Goal: Task Accomplishment & Management: Use online tool/utility

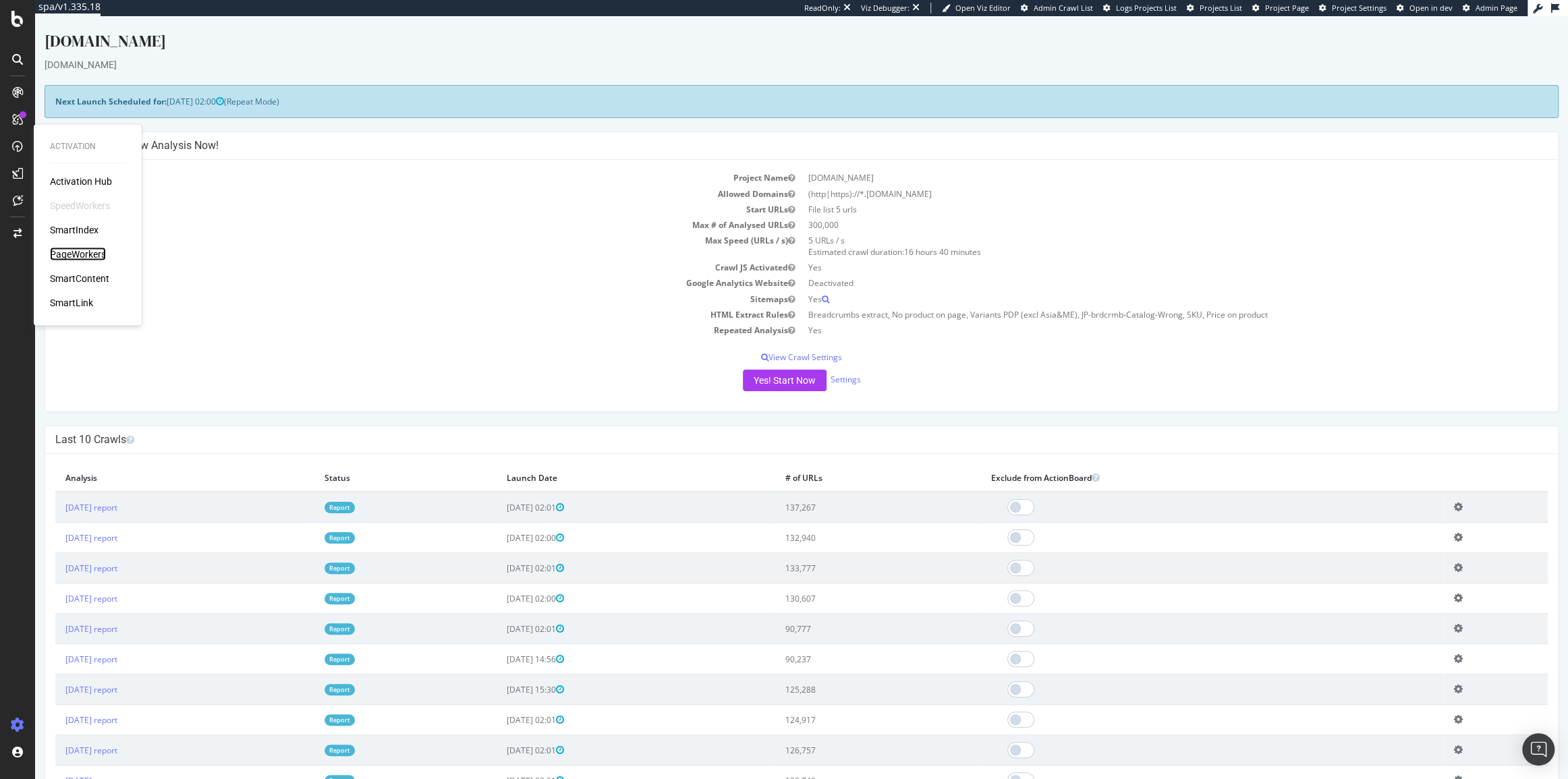
click at [81, 249] on div "PageWorkers" at bounding box center [78, 255] width 56 height 14
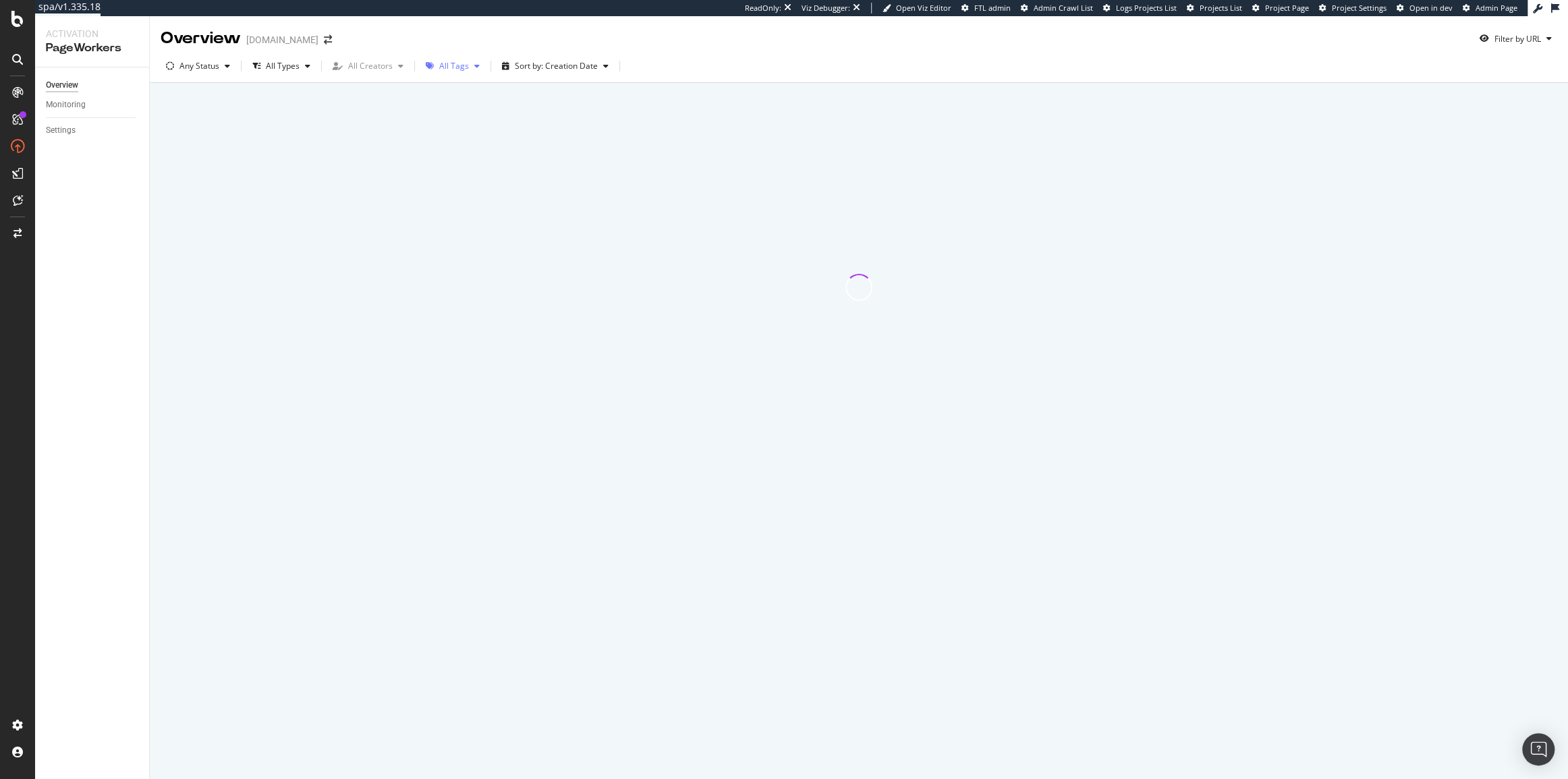
click at [460, 68] on div "All Tags" at bounding box center [454, 66] width 30 height 8
click at [453, 202] on div "Content" at bounding box center [460, 206] width 30 height 11
click at [845, 38] on div "Overview christianlouboutin.com Filter by URL" at bounding box center [859, 33] width 1418 height 33
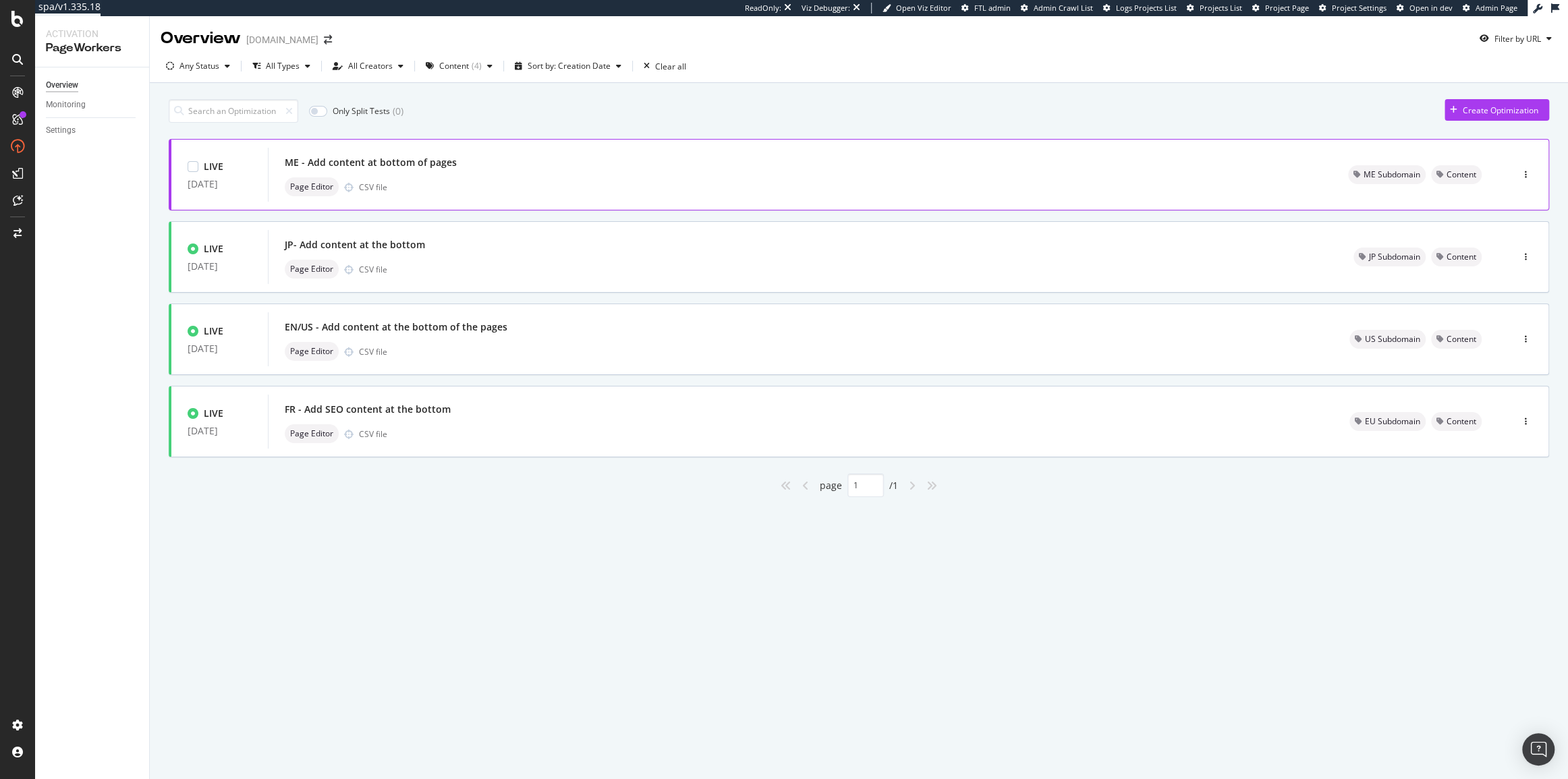
click at [1174, 160] on div "ME - Add content at bottom of pages" at bounding box center [800, 162] width 1031 height 19
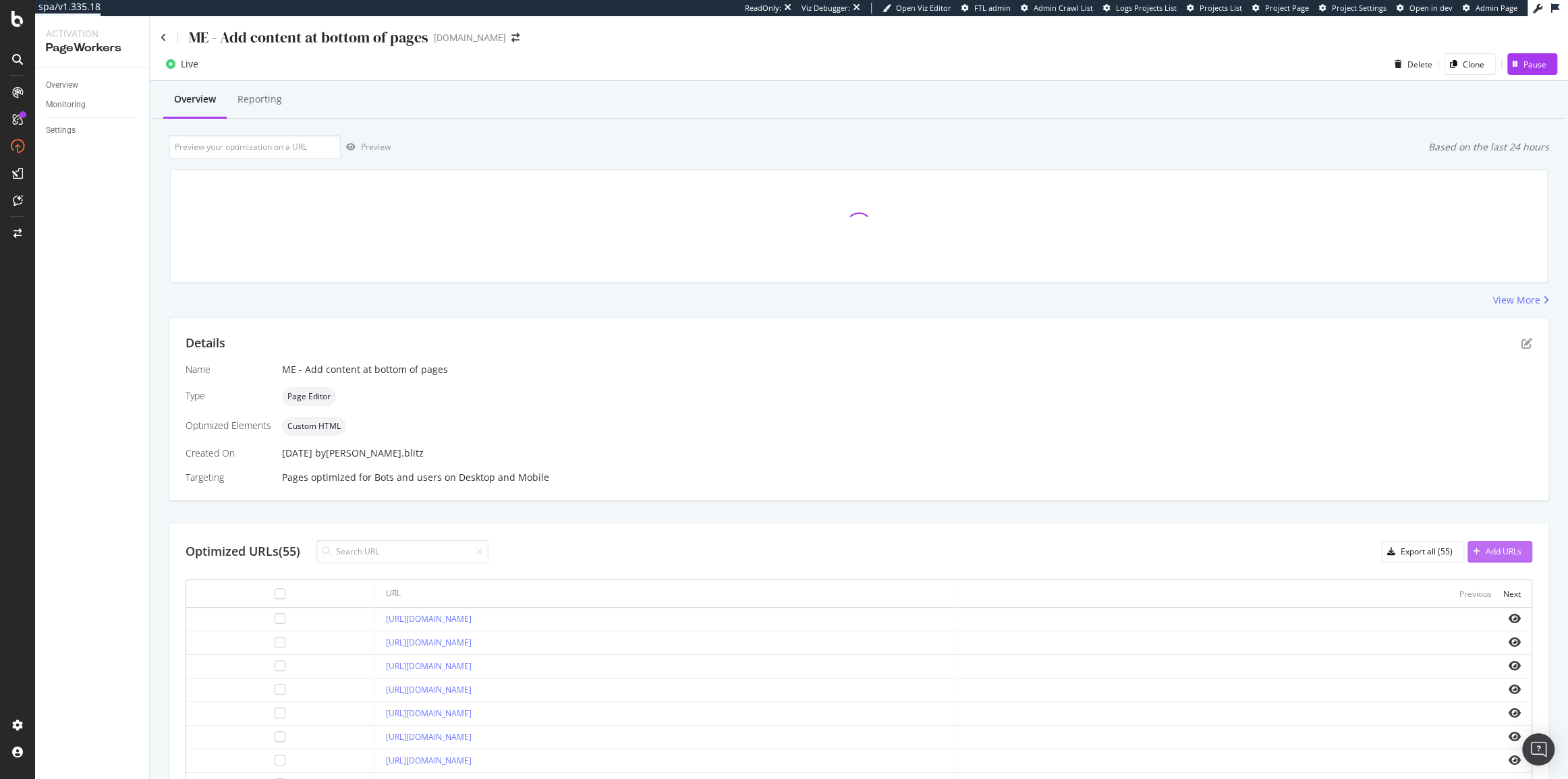
click at [1501, 552] on div "Add URLs" at bounding box center [1503, 551] width 36 height 11
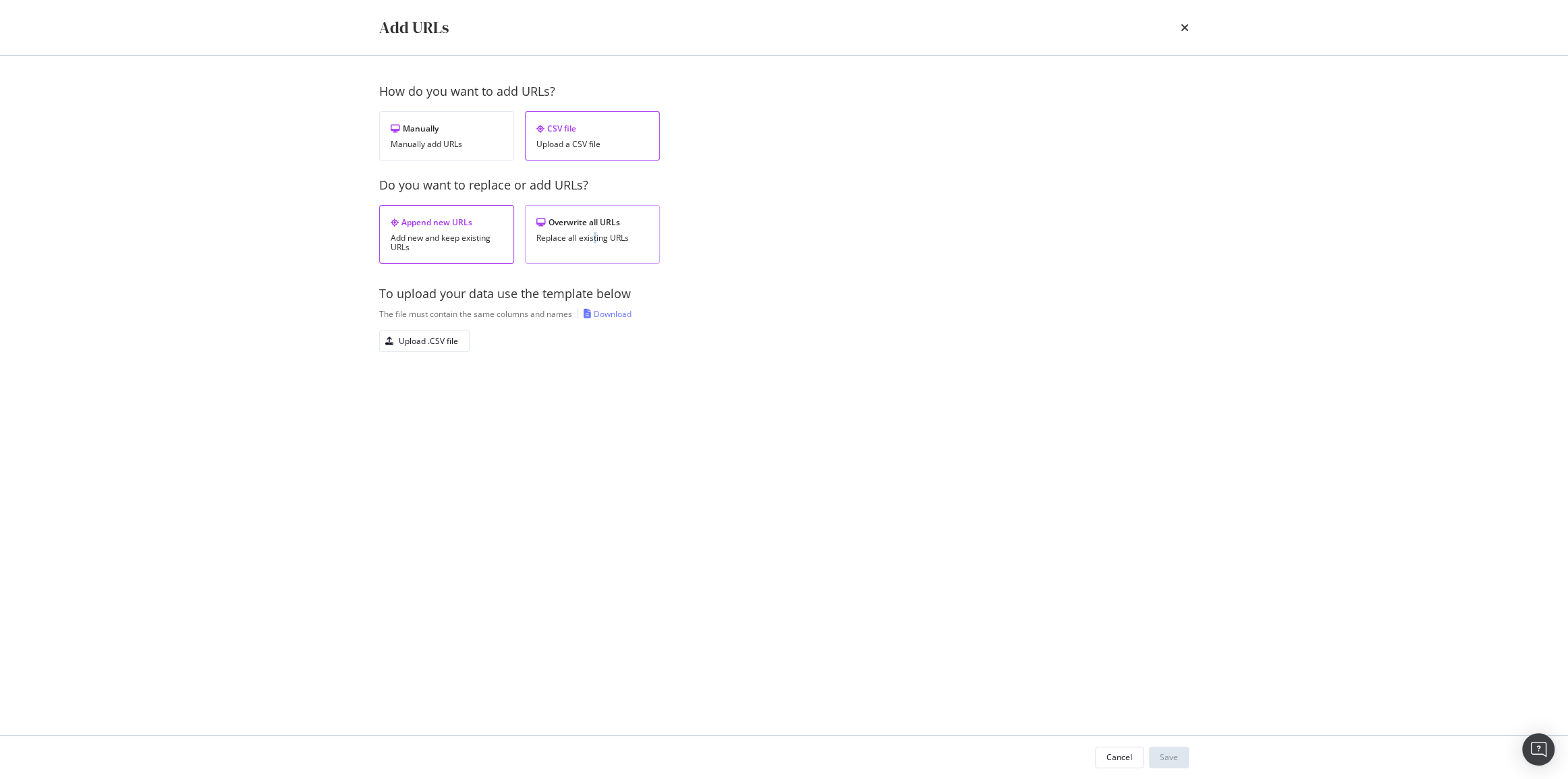
click at [593, 245] on div "Overwrite all URLs Replace all existing URLs" at bounding box center [593, 234] width 135 height 59
click at [1191, 30] on div "Add URLs" at bounding box center [784, 27] width 863 height 55
click at [1186, 27] on icon "times" at bounding box center [1184, 27] width 8 height 11
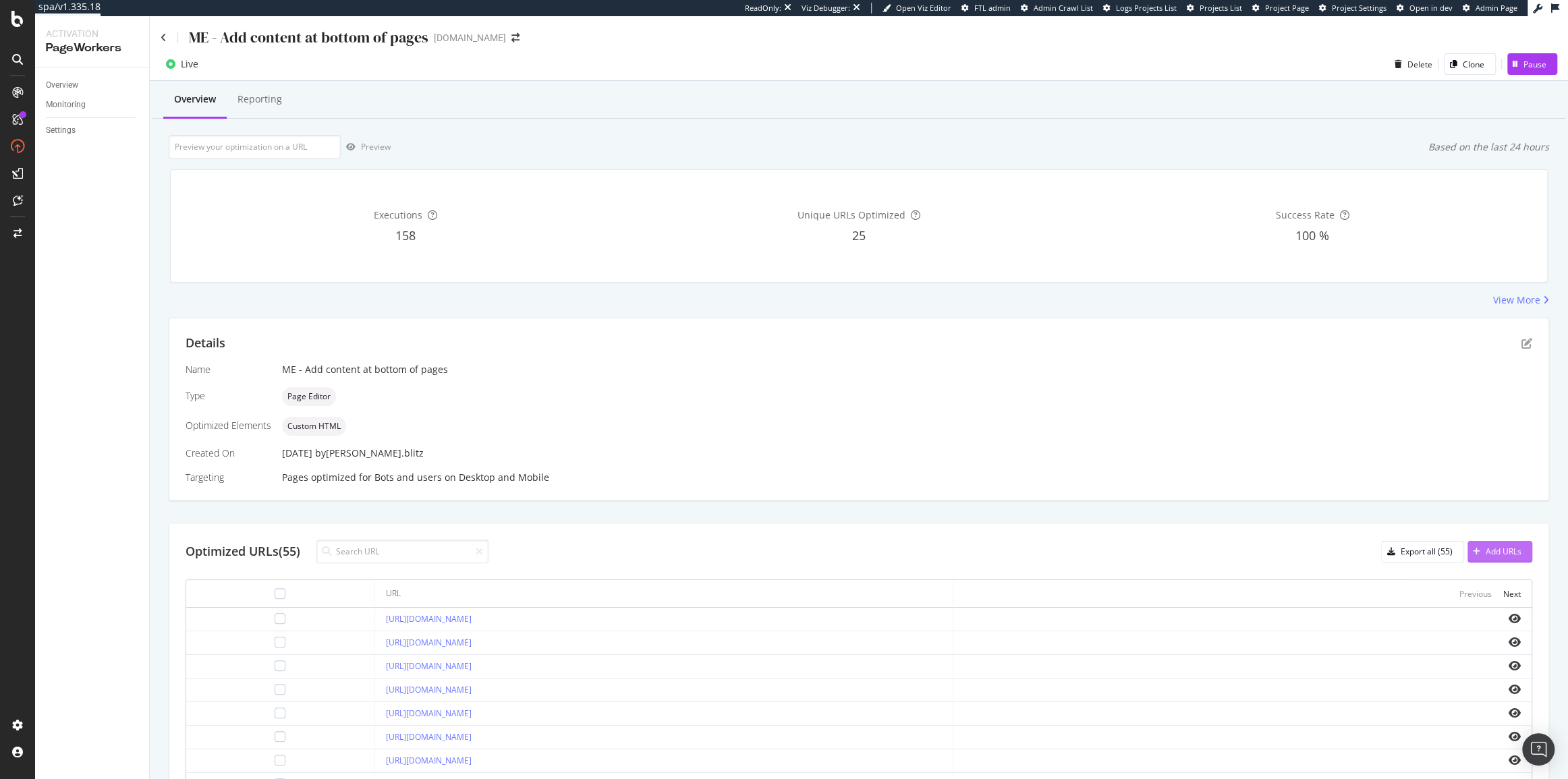
click at [1472, 548] on div "button" at bounding box center [1476, 552] width 18 height 8
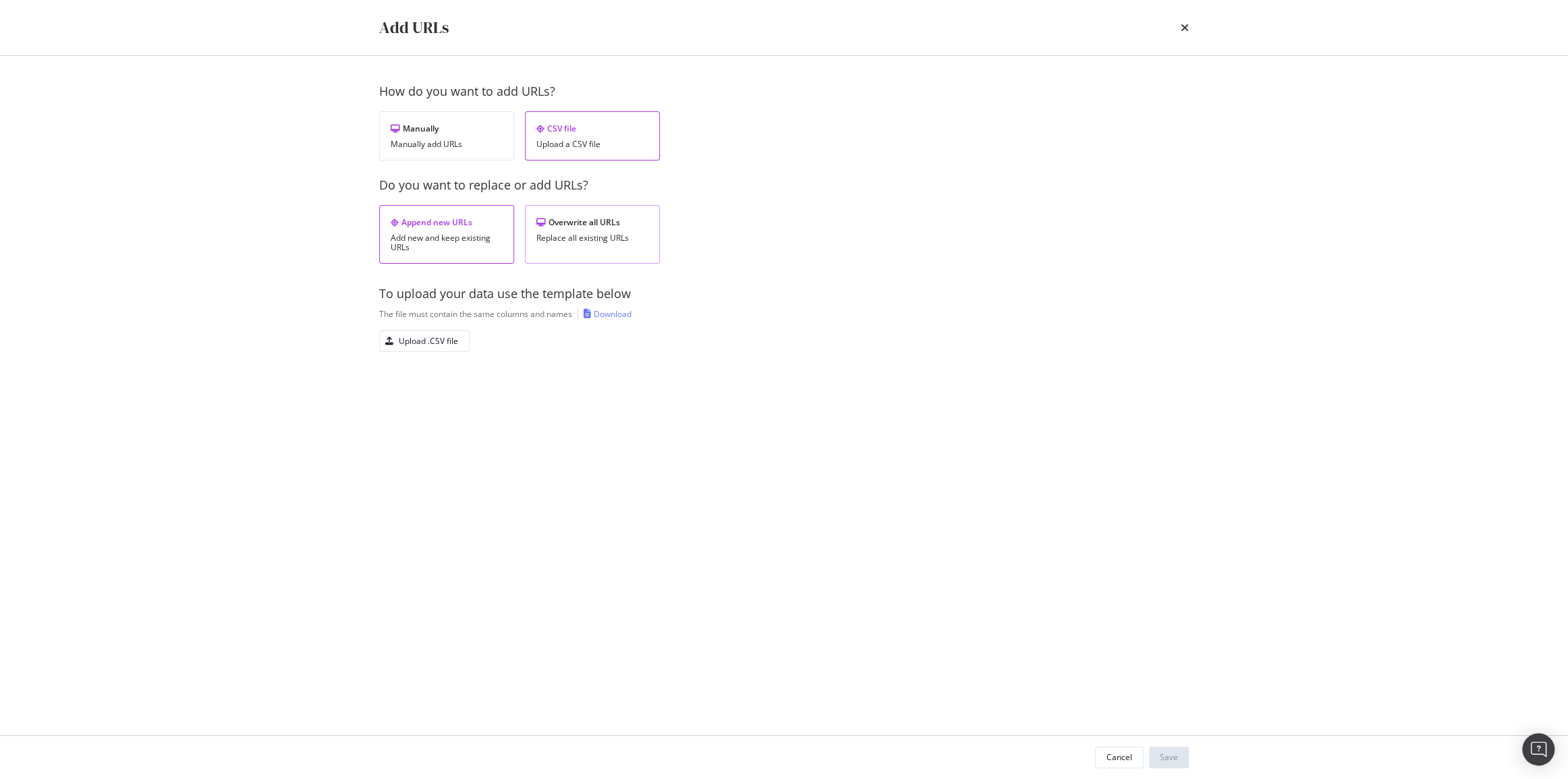
click at [578, 261] on div "Overwrite all URLs Replace all existing URLs" at bounding box center [593, 234] width 135 height 59
click at [432, 334] on div "Upload .CSV file" at bounding box center [419, 341] width 78 height 19
click at [1168, 756] on div "Save" at bounding box center [1169, 757] width 18 height 11
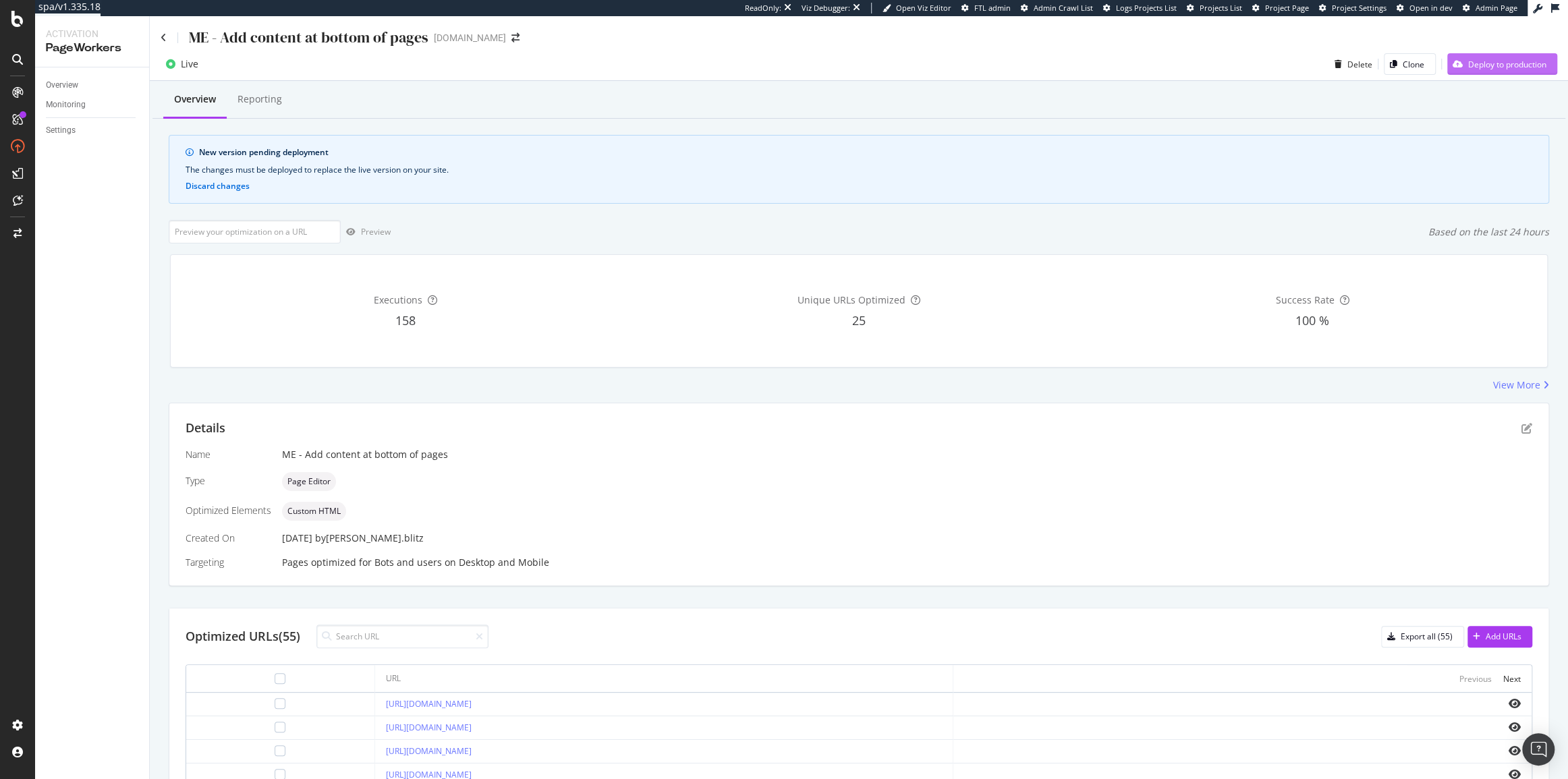
click at [1521, 64] on div "Deploy to production" at bounding box center [1506, 64] width 78 height 11
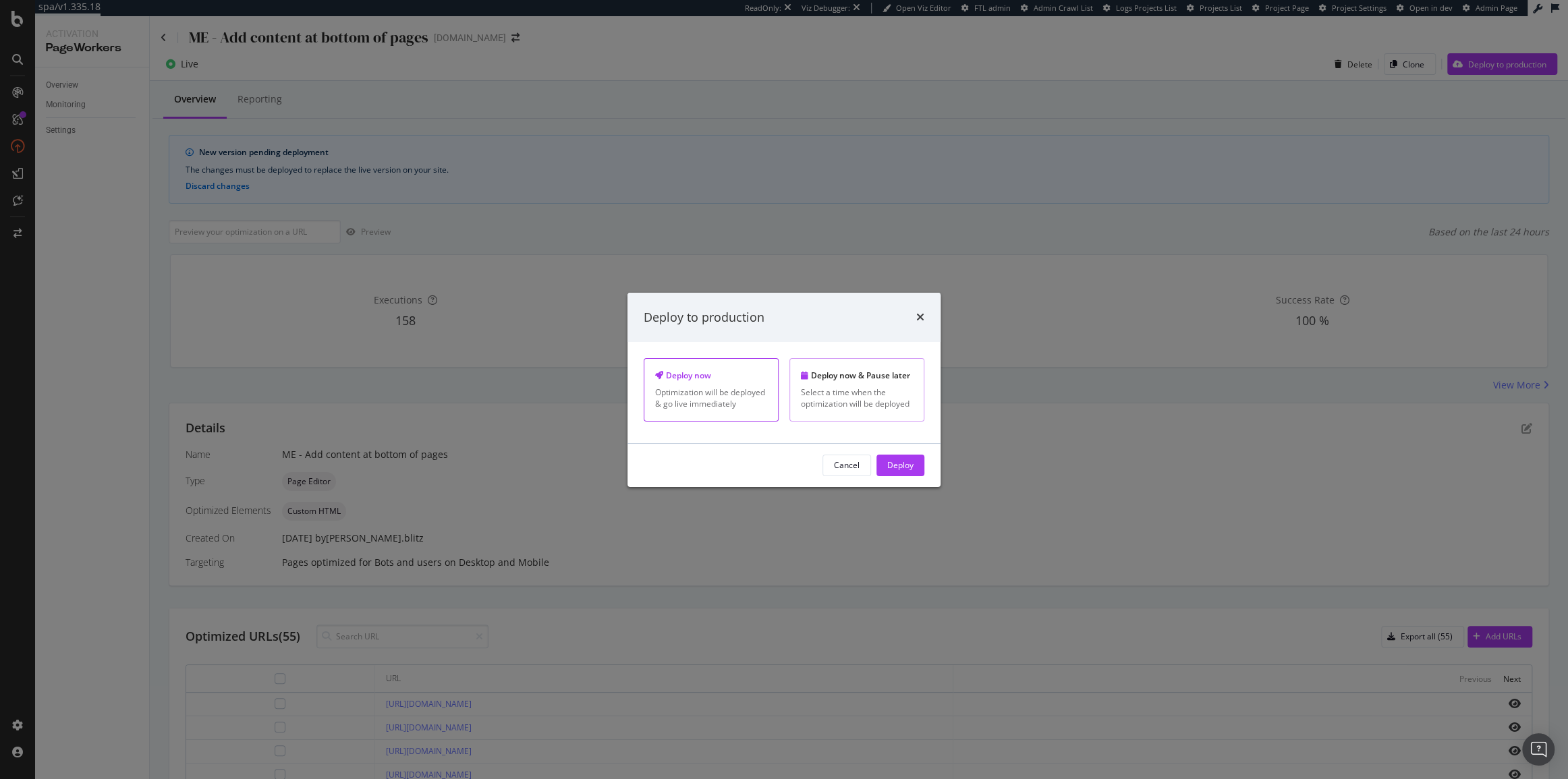
click at [863, 388] on div "Select a time when the optimization will be deployed" at bounding box center [857, 398] width 112 height 23
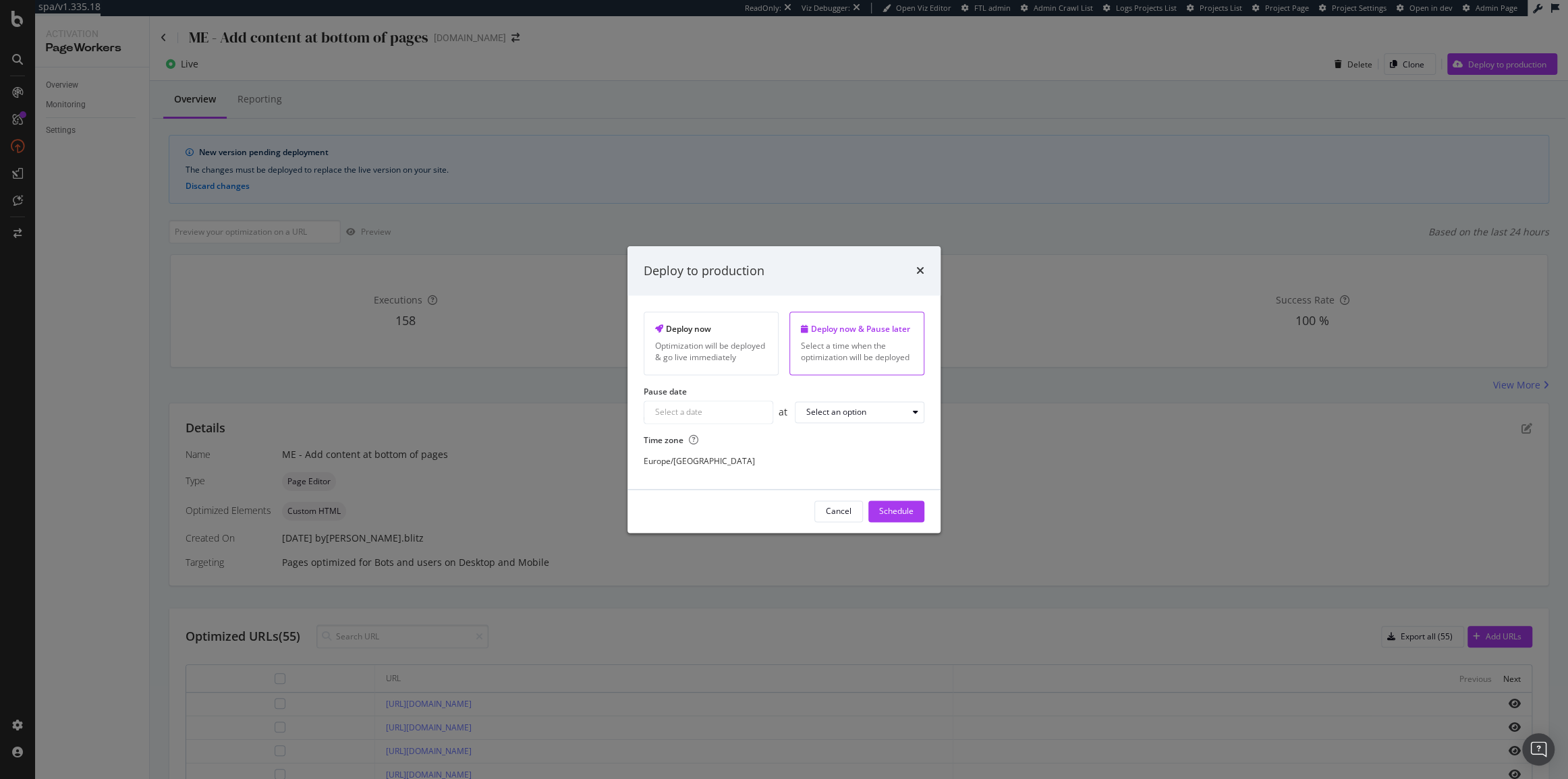
click at [783, 393] on label "Pause date" at bounding box center [784, 391] width 280 height 11
click at [746, 383] on div "Deploy now Optimization will be deployed & go live immediately Deploy now & Pau…" at bounding box center [784, 393] width 280 height 161
click at [921, 264] on div "times" at bounding box center [920, 271] width 8 height 17
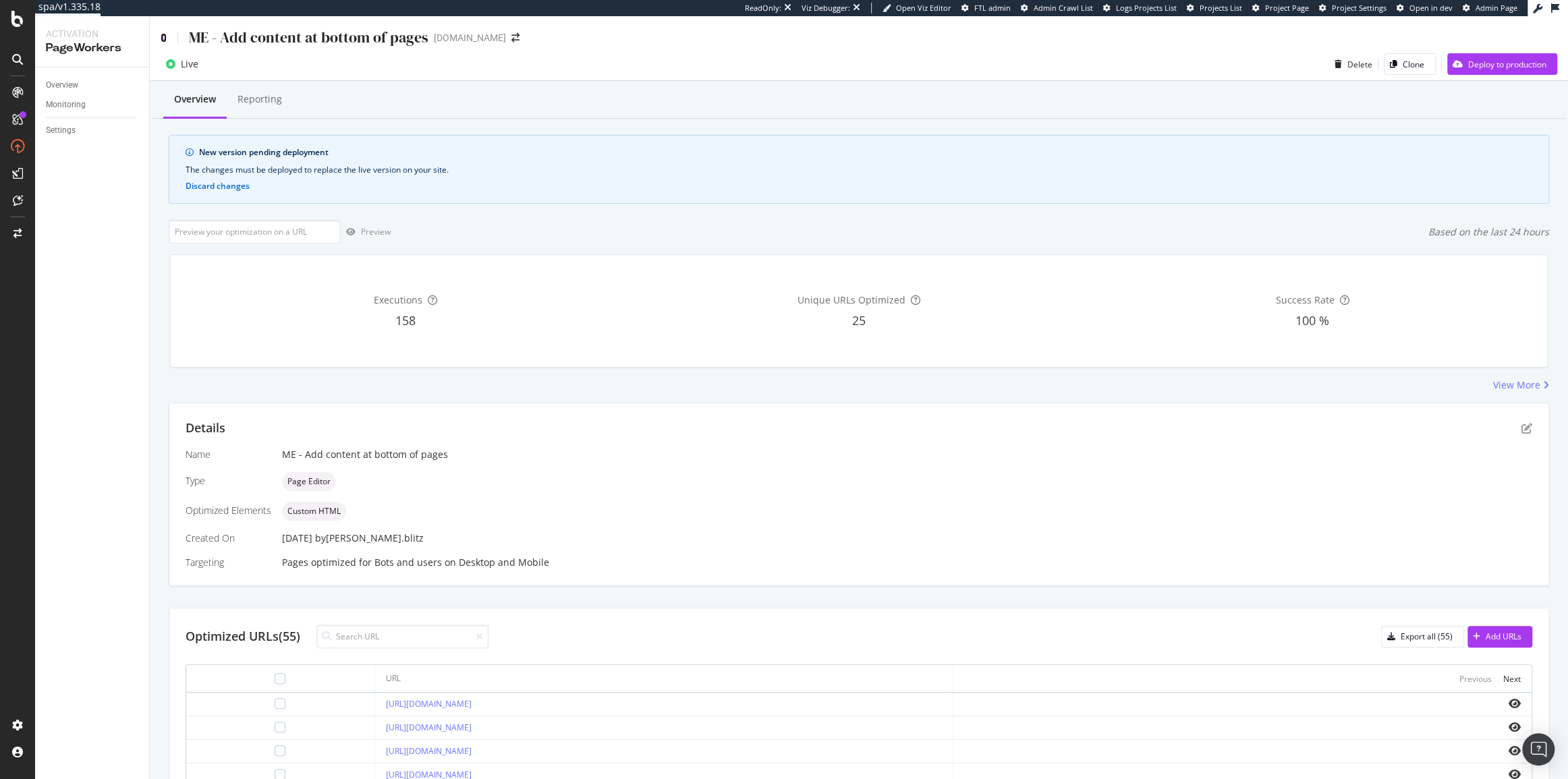
click at [163, 40] on icon at bounding box center [163, 37] width 6 height 9
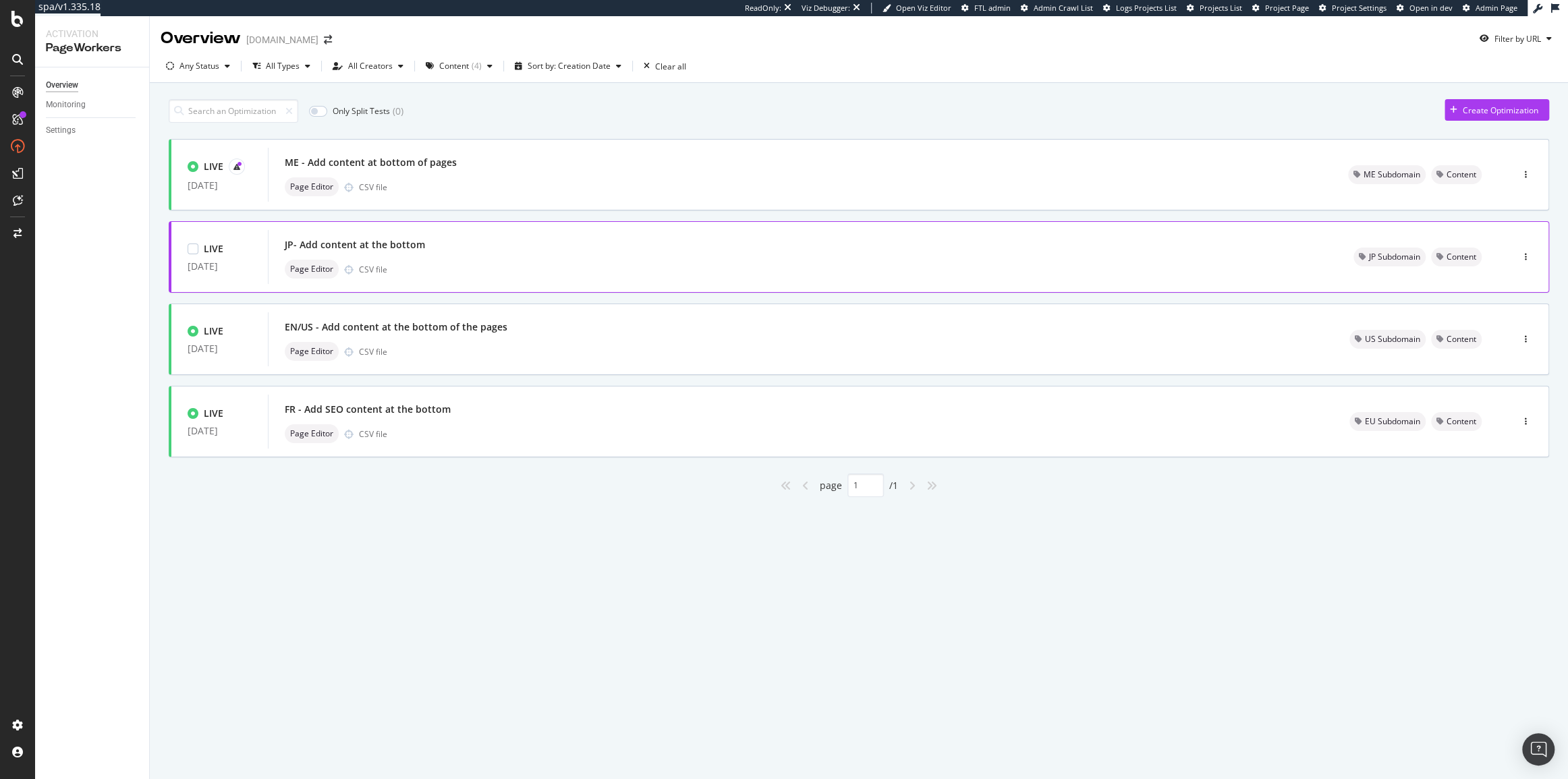
click at [550, 239] on div "JP- Add content at the bottom" at bounding box center [803, 245] width 1036 height 19
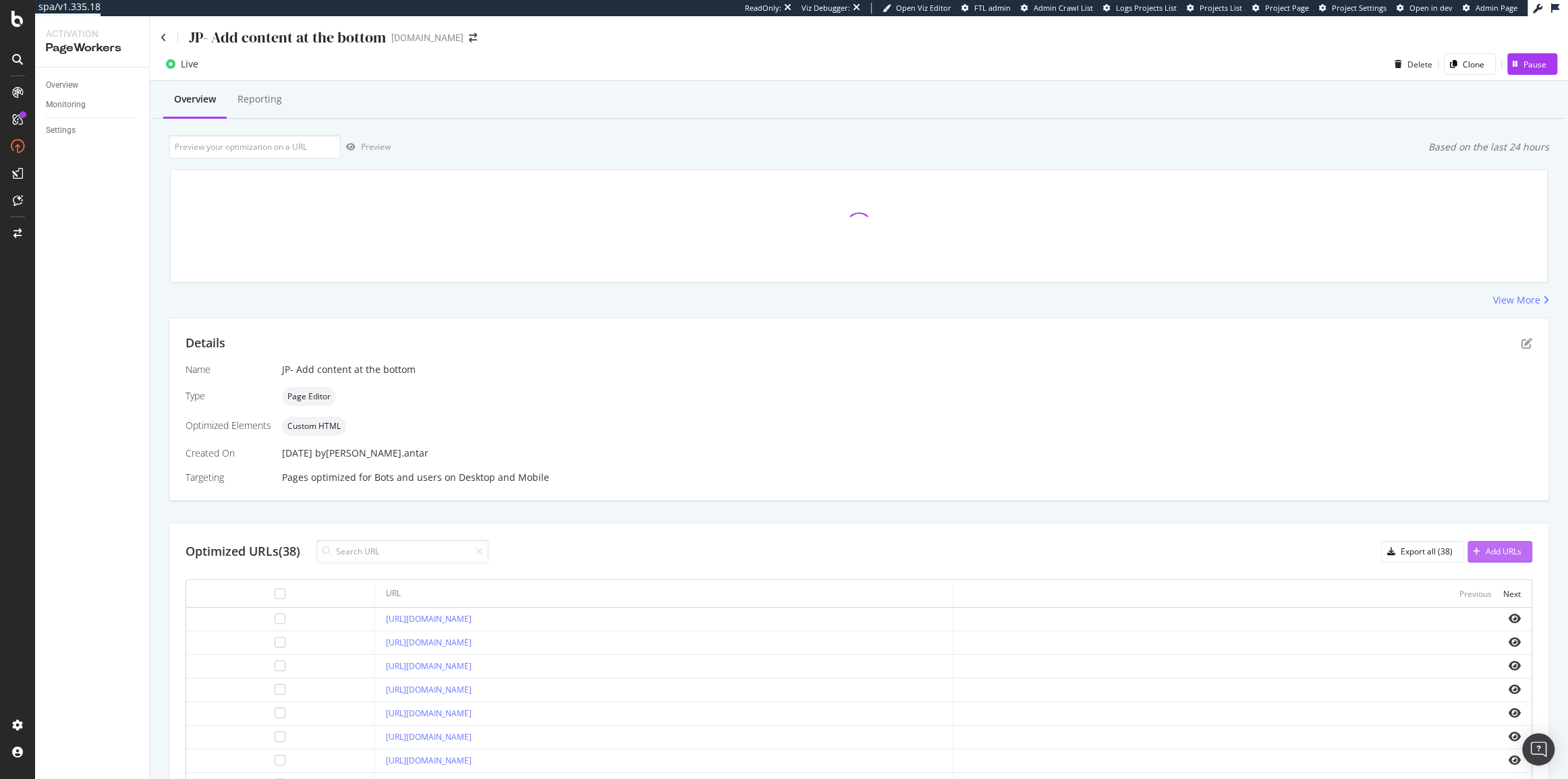
click at [1490, 546] on div "Add URLs" at bounding box center [1503, 551] width 36 height 11
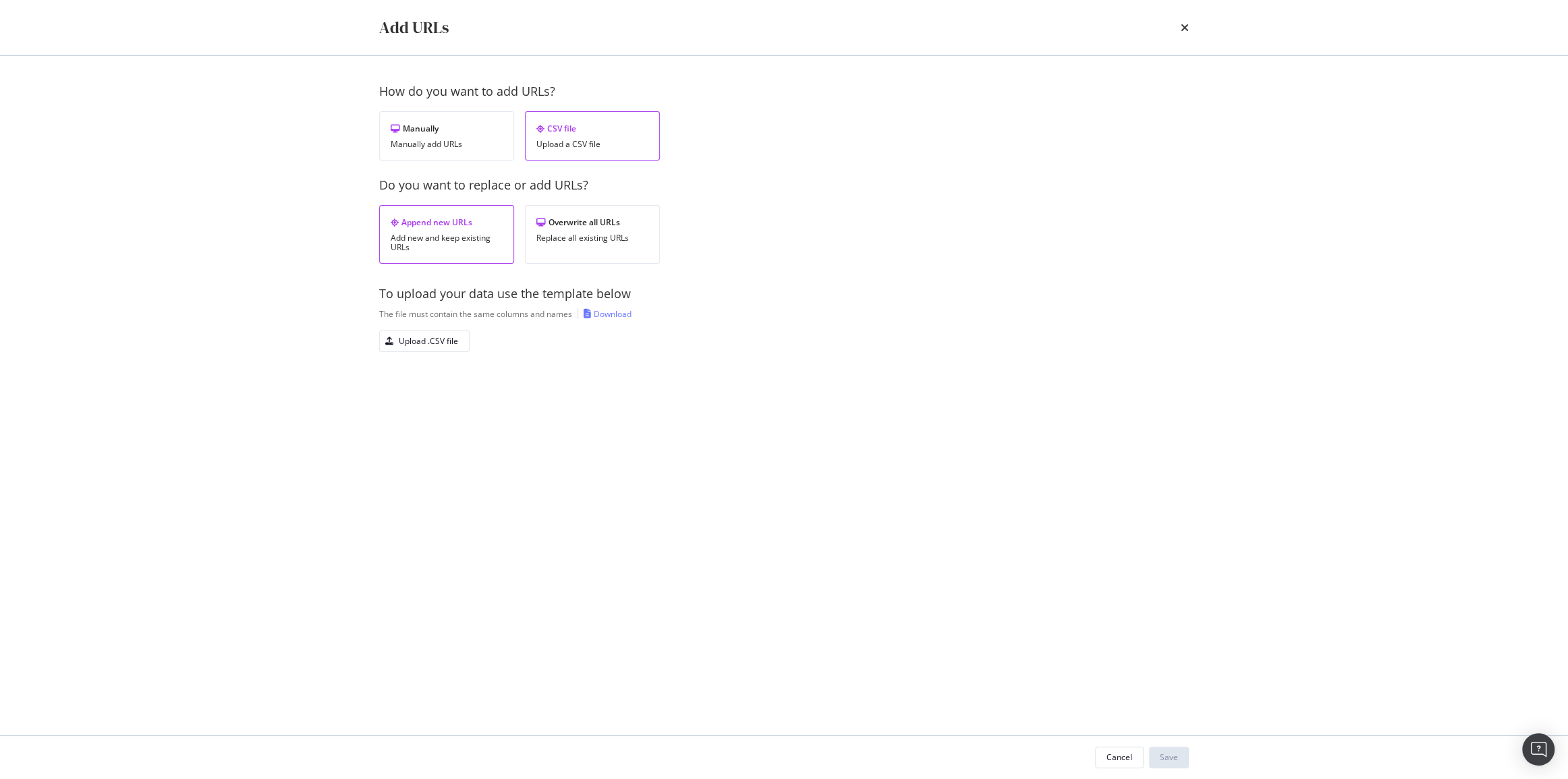
click at [583, 198] on div "Do you want to replace or add URLs? Append new URLs Add new and keep existing U…" at bounding box center [784, 220] width 809 height 87
drag, startPoint x: 587, startPoint y: 217, endPoint x: 489, endPoint y: 290, distance: 122.2
click at [587, 218] on div "Overwrite all URLs" at bounding box center [592, 222] width 112 height 11
click at [442, 344] on div "Upload .CSV file" at bounding box center [429, 340] width 59 height 11
click at [1183, 755] on button "Save" at bounding box center [1169, 758] width 40 height 21
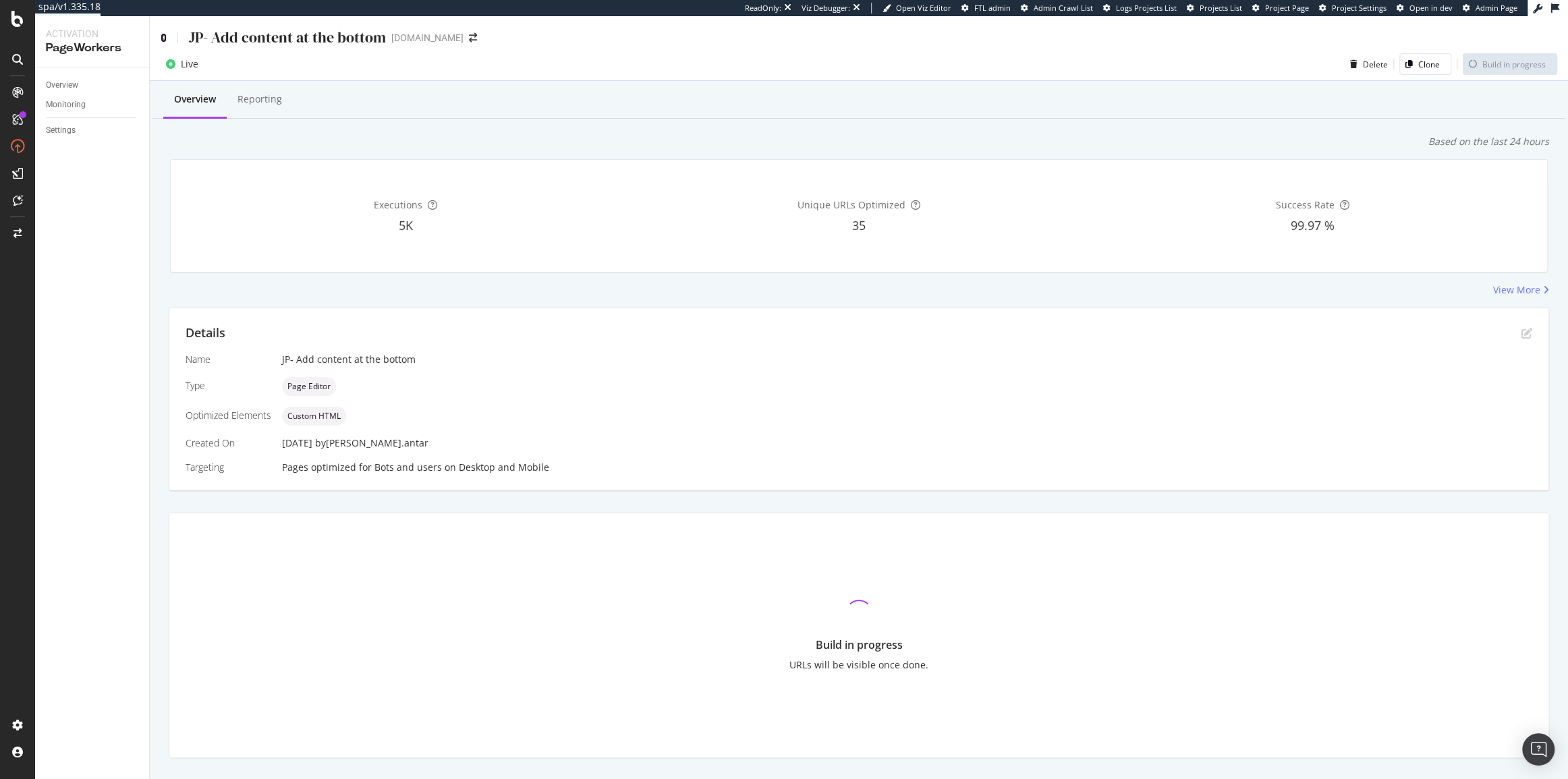
click at [161, 38] on icon at bounding box center [163, 37] width 6 height 9
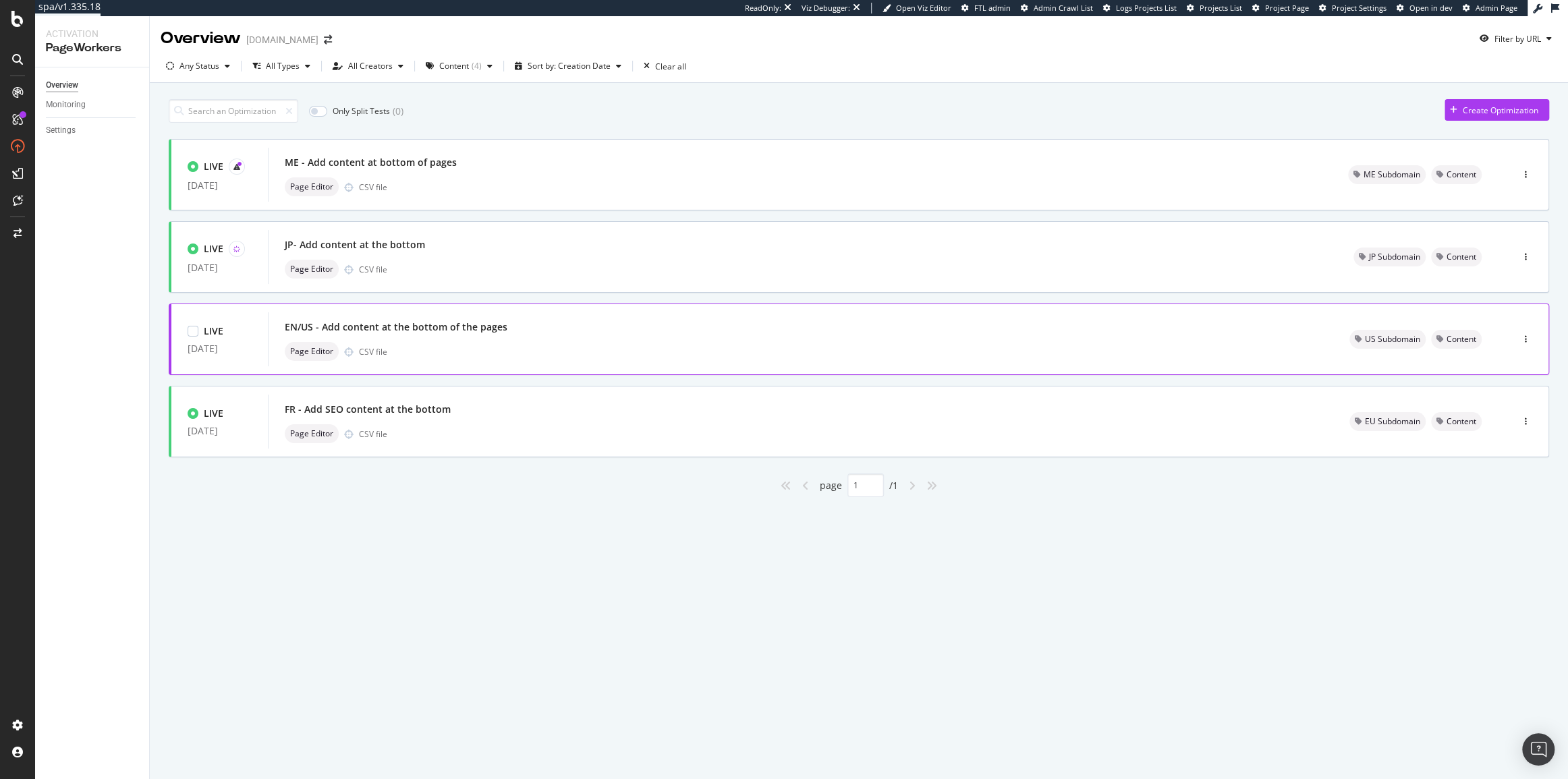
click at [540, 335] on div "EN/US - Add content at the bottom of the pages" at bounding box center [801, 327] width 1032 height 19
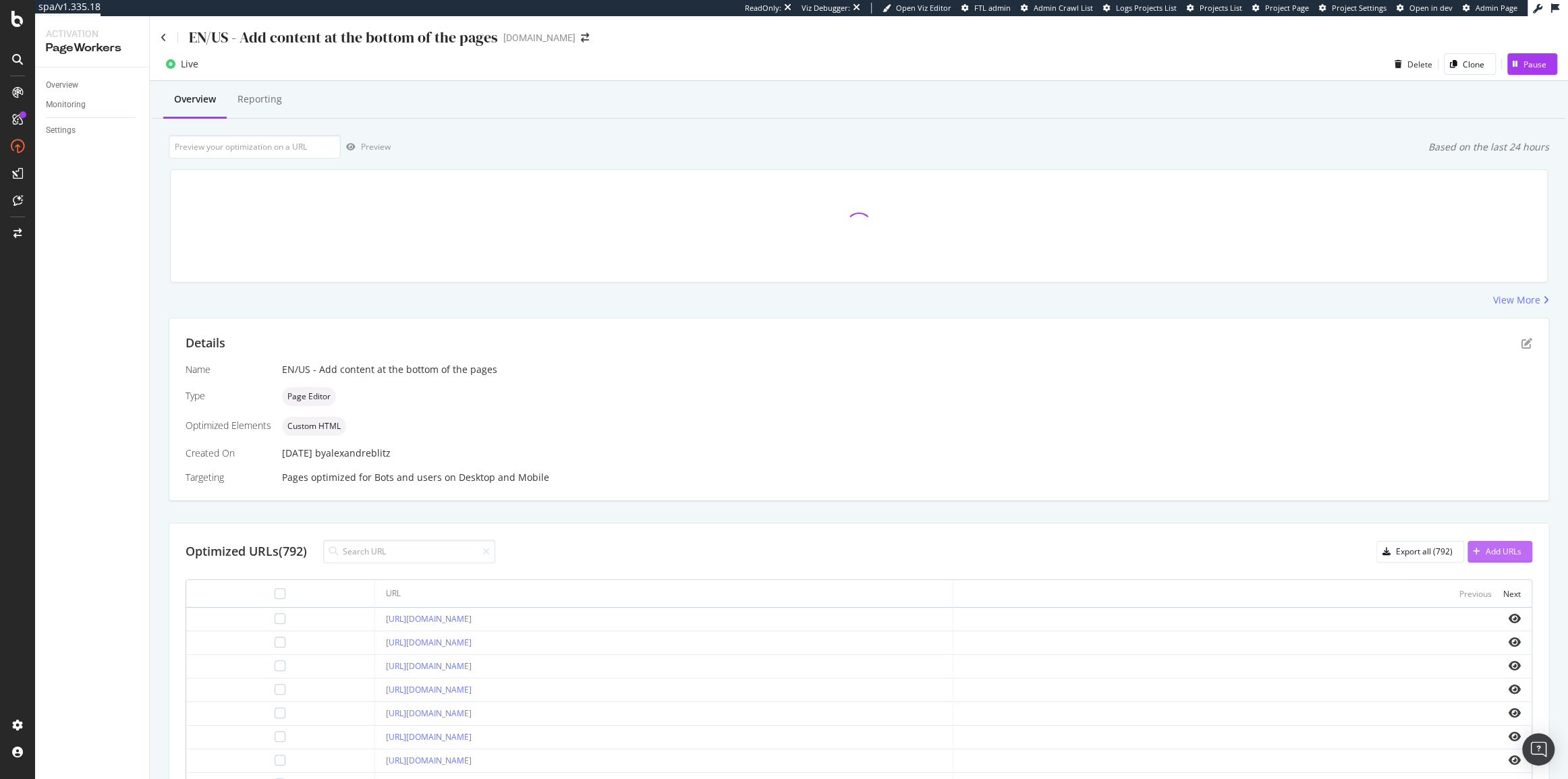
click at [1509, 549] on div "Add URLs" at bounding box center [1503, 551] width 36 height 11
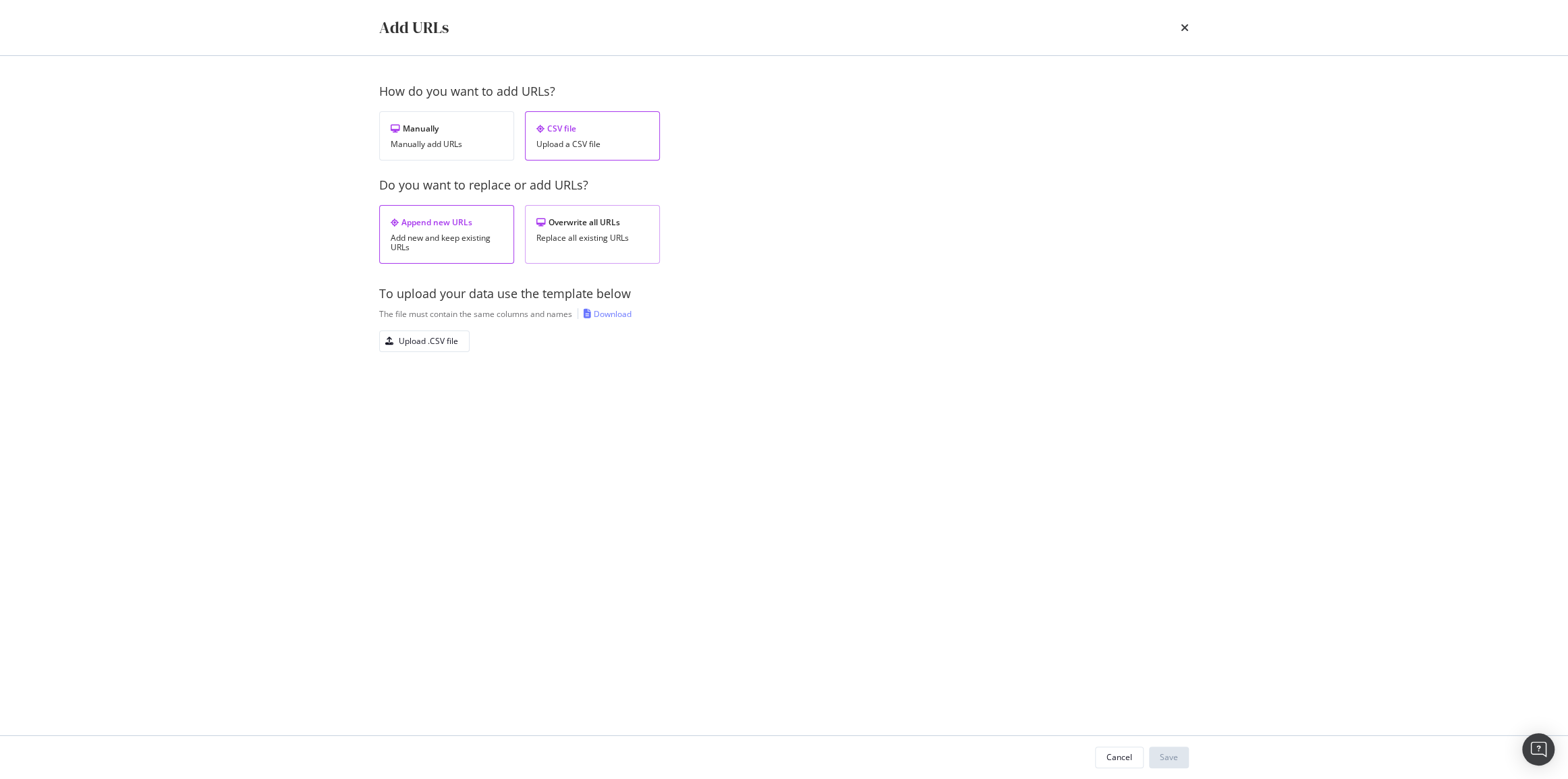
click at [567, 219] on div "Overwrite all URLs" at bounding box center [592, 222] width 112 height 11
click at [440, 350] on div "Upload .CSV file" at bounding box center [419, 341] width 78 height 19
click at [1173, 762] on div "Save" at bounding box center [1169, 757] width 18 height 11
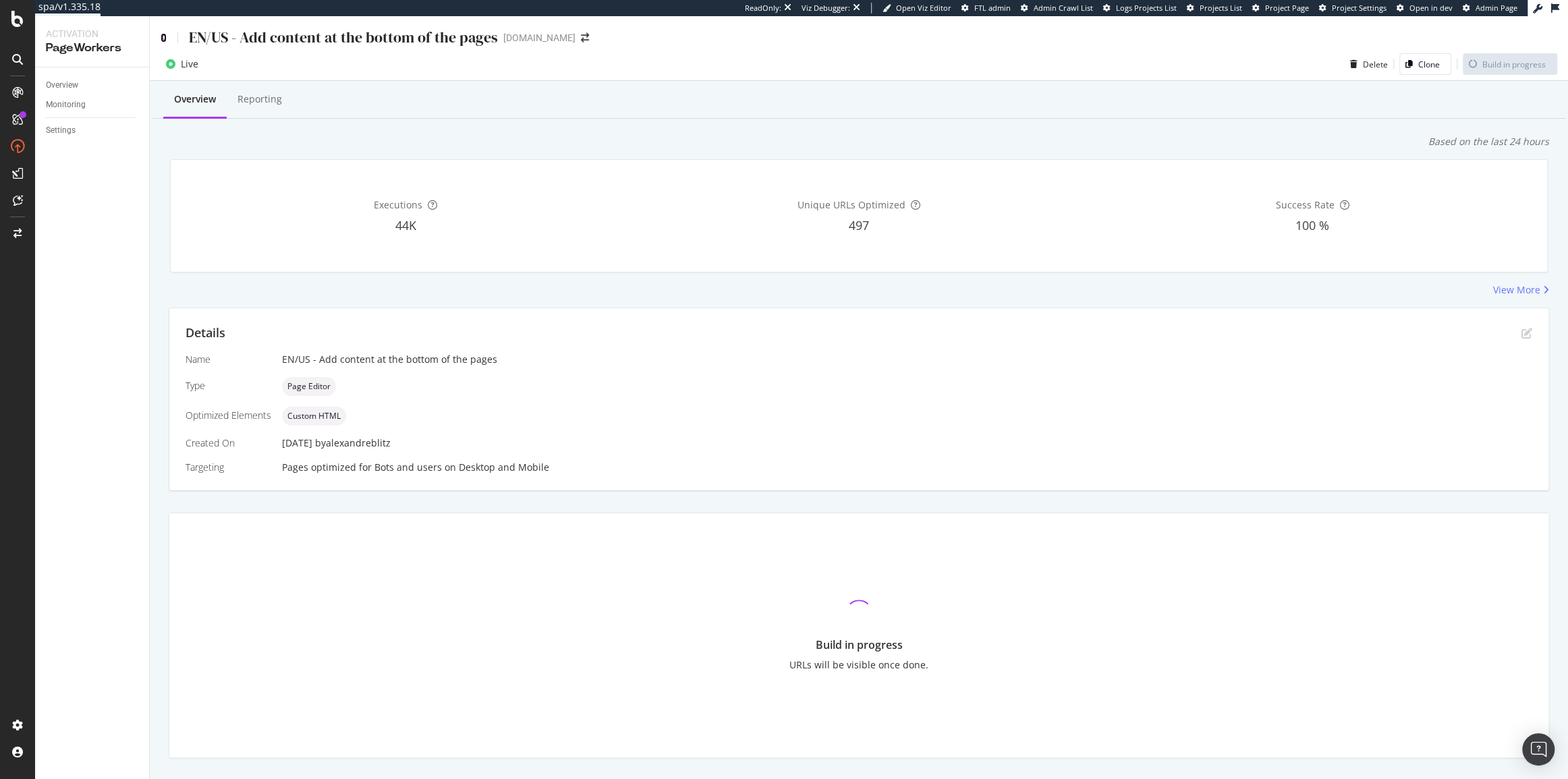
click at [160, 40] on icon at bounding box center [163, 37] width 6 height 9
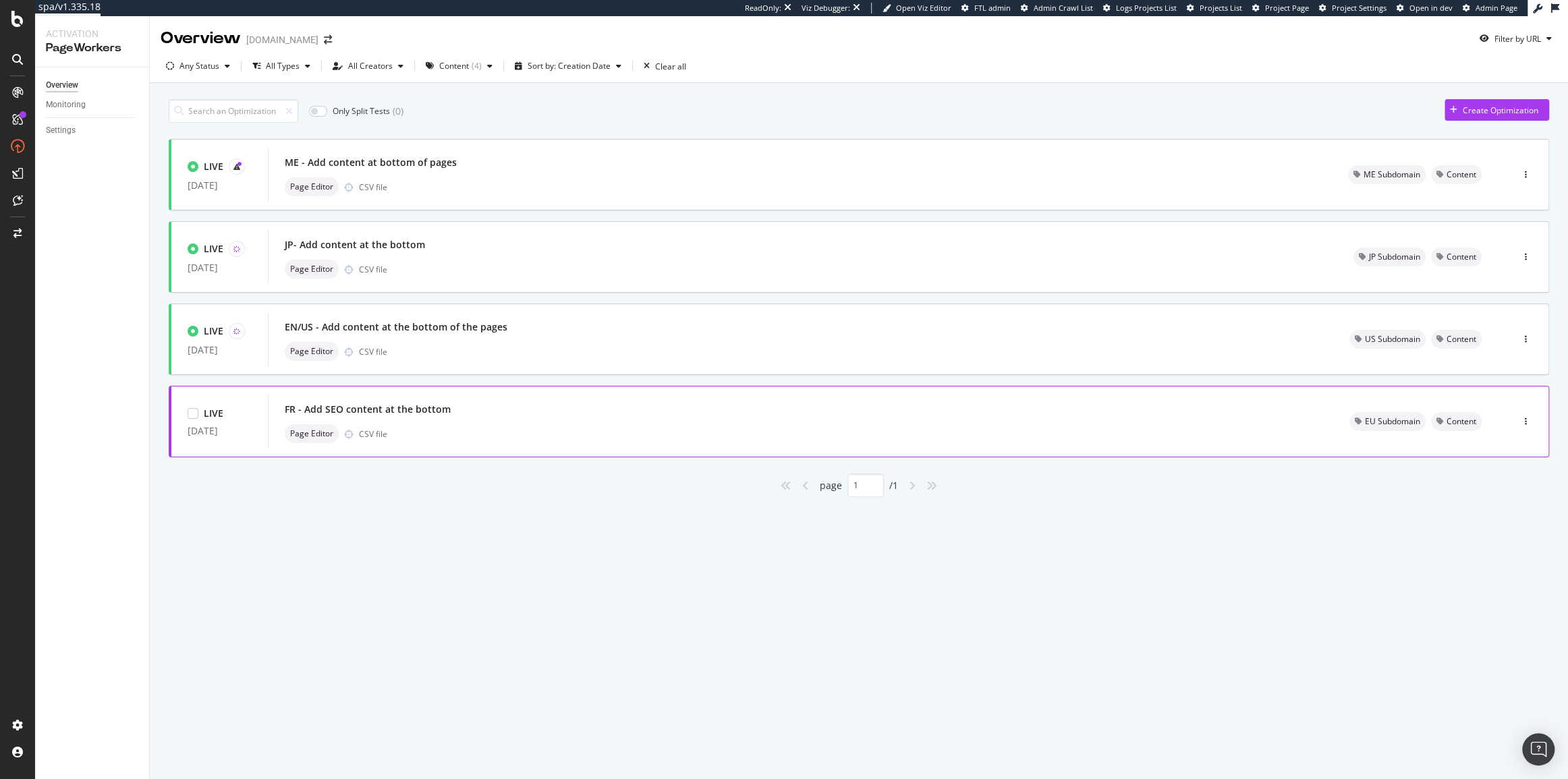
click at [452, 429] on div "Page Editor CSV file" at bounding box center [801, 433] width 1032 height 19
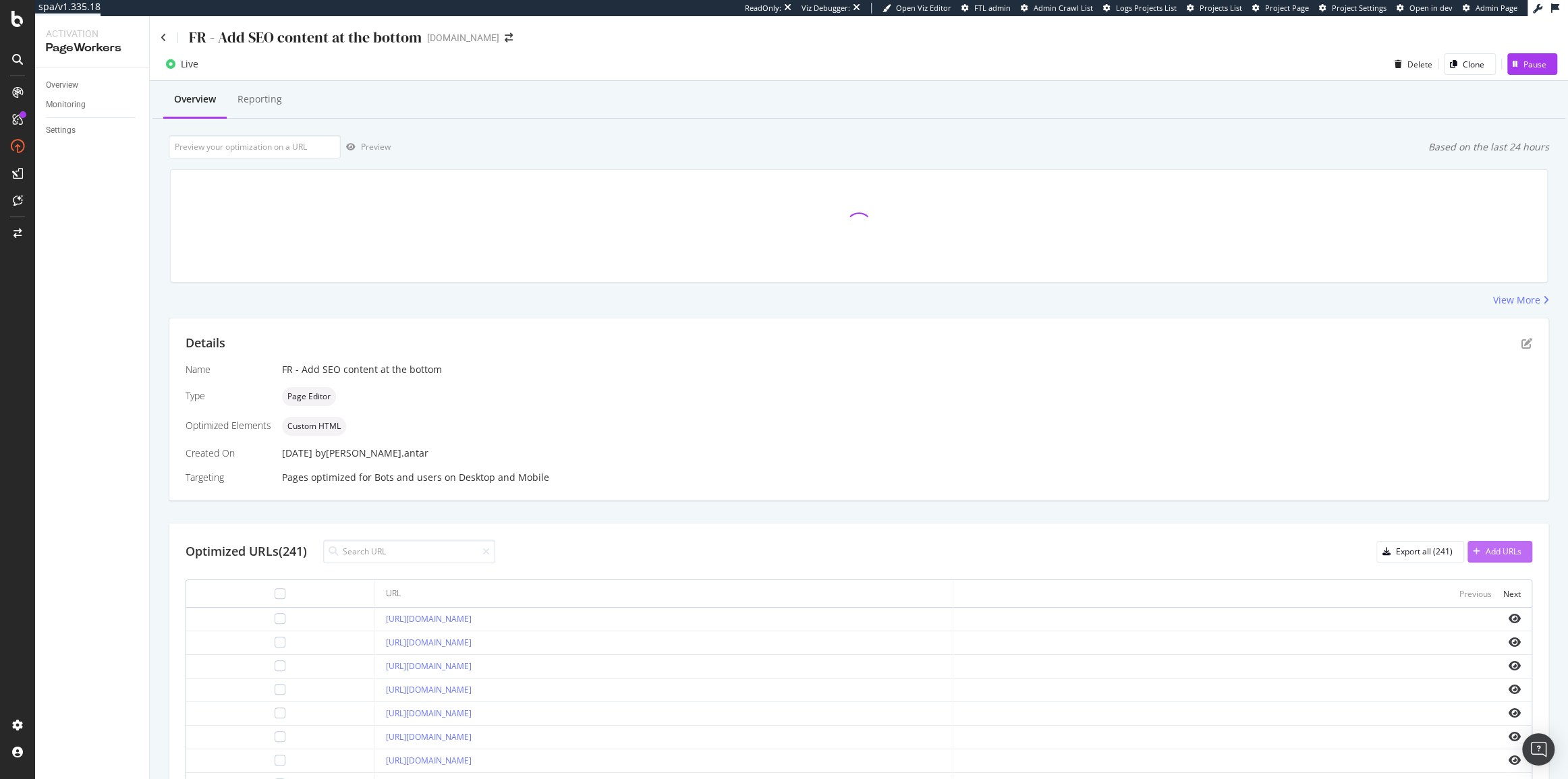
click at [1509, 555] on div "Add URLs" at bounding box center [1503, 551] width 36 height 11
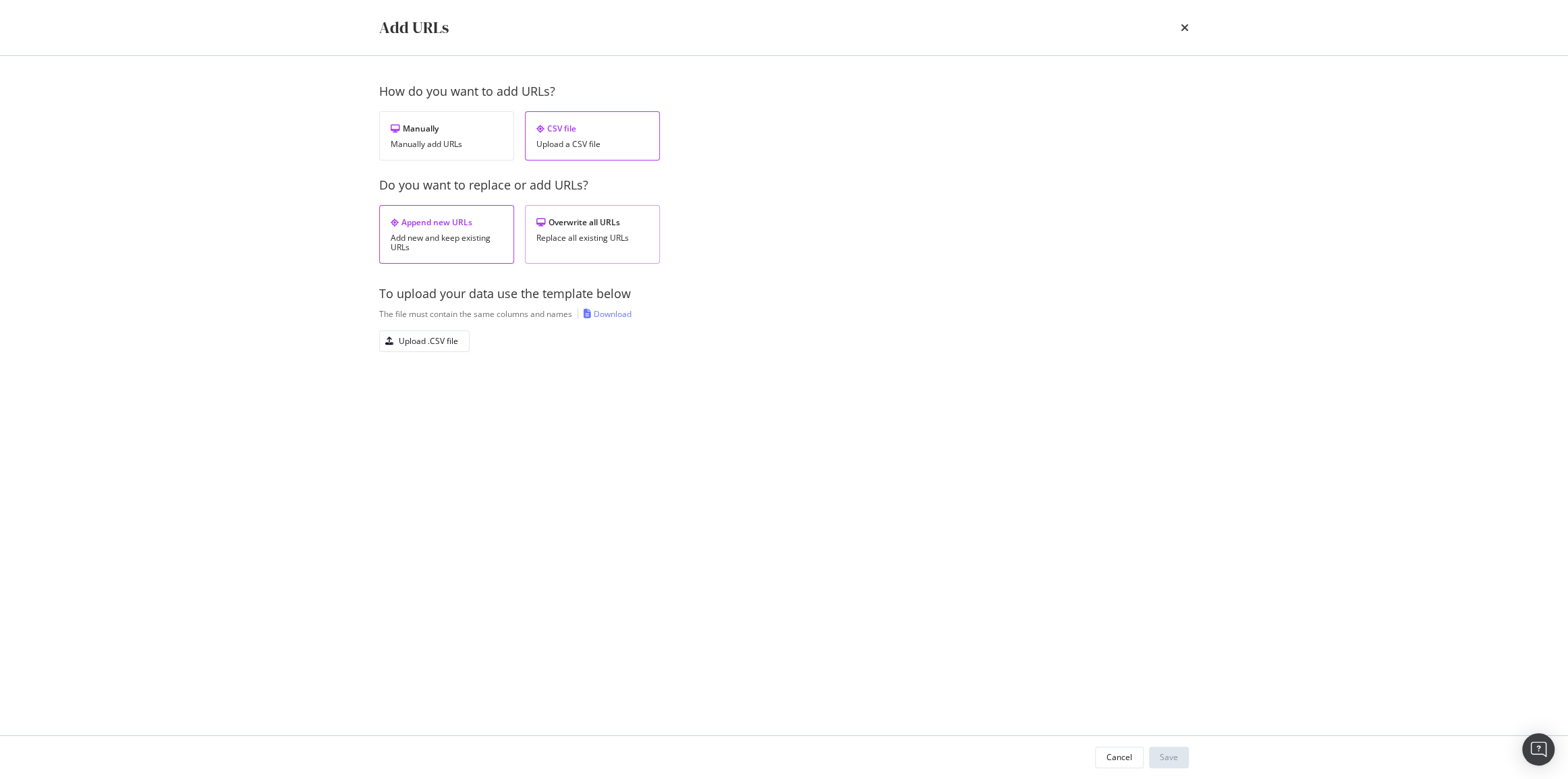
click at [616, 258] on div "Overwrite all URLs Replace all existing URLs" at bounding box center [593, 234] width 135 height 59
click at [423, 338] on div "Upload .CSV file" at bounding box center [429, 340] width 59 height 11
click at [1177, 762] on div "Save" at bounding box center [1169, 757] width 18 height 11
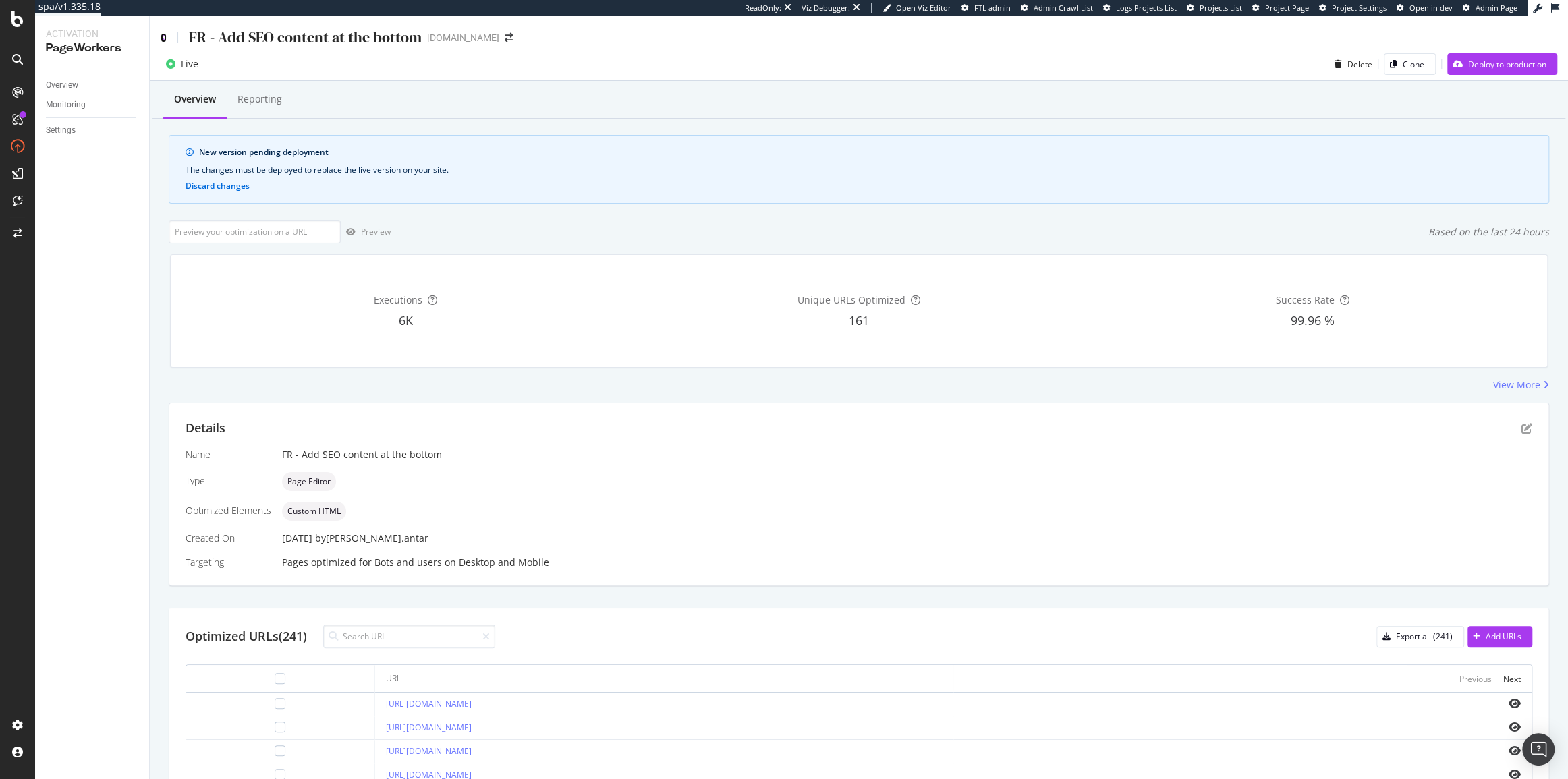
click at [159, 33] on div "FR - Add SEO content at the bottom christianlouboutin.com" at bounding box center [859, 32] width 1418 height 32
click at [161, 33] on icon at bounding box center [163, 37] width 6 height 9
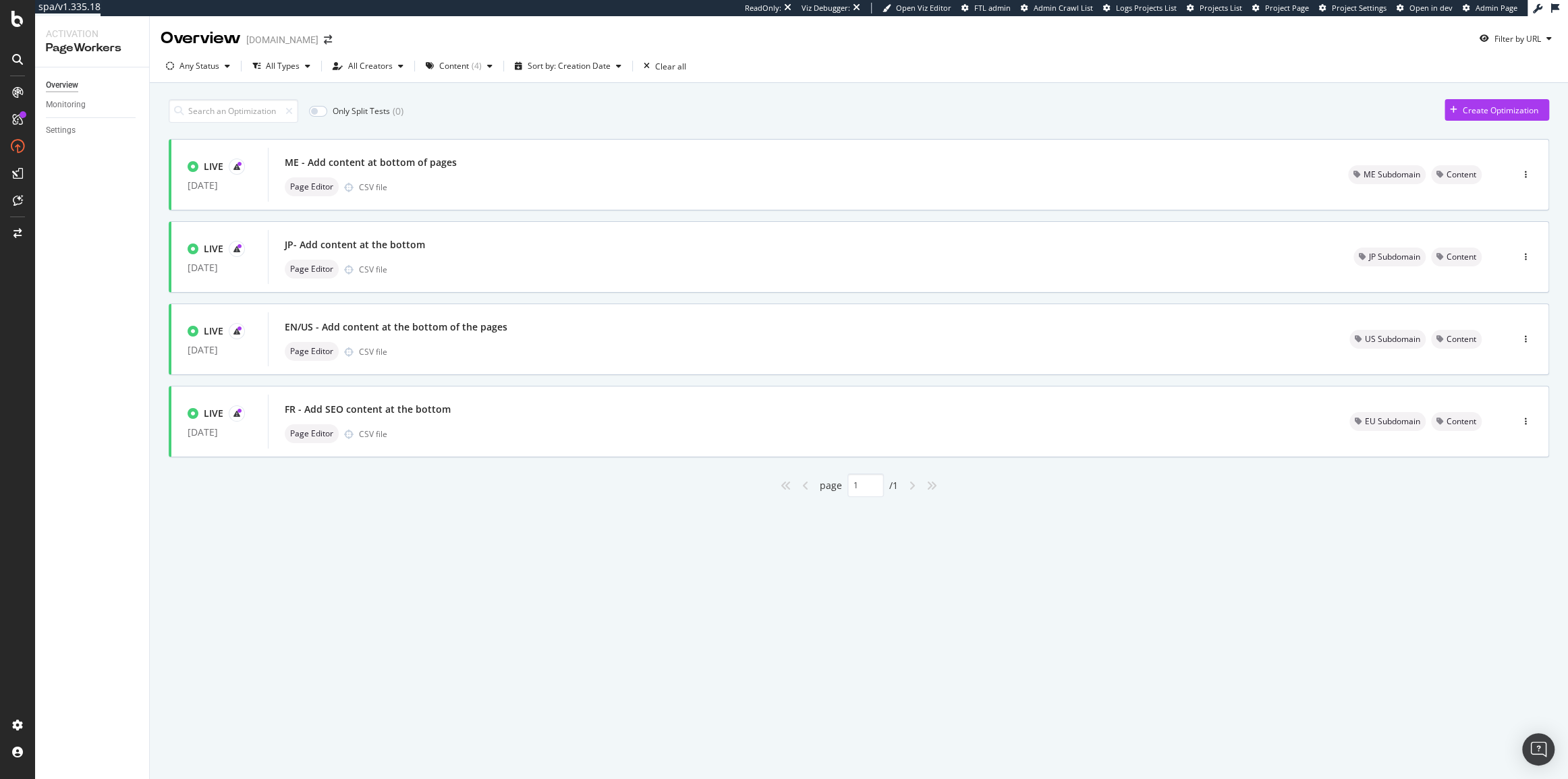
click at [111, 350] on div "Overview Monitoring Settings" at bounding box center [92, 423] width 114 height 711
click at [106, 347] on div "Overview Monitoring Settings" at bounding box center [92, 423] width 114 height 711
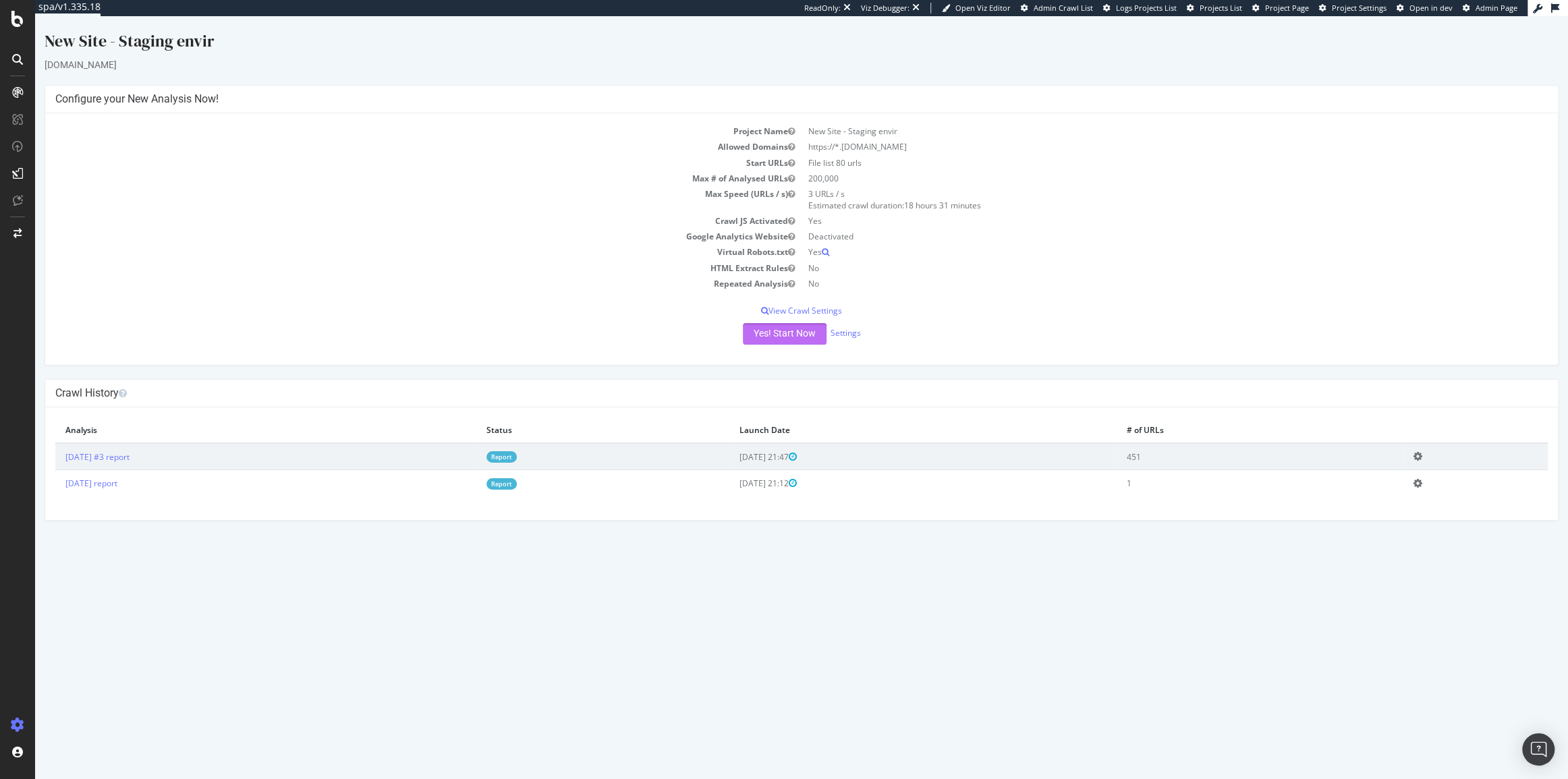
click at [797, 335] on button "Yes! Start Now" at bounding box center [784, 334] width 84 height 21
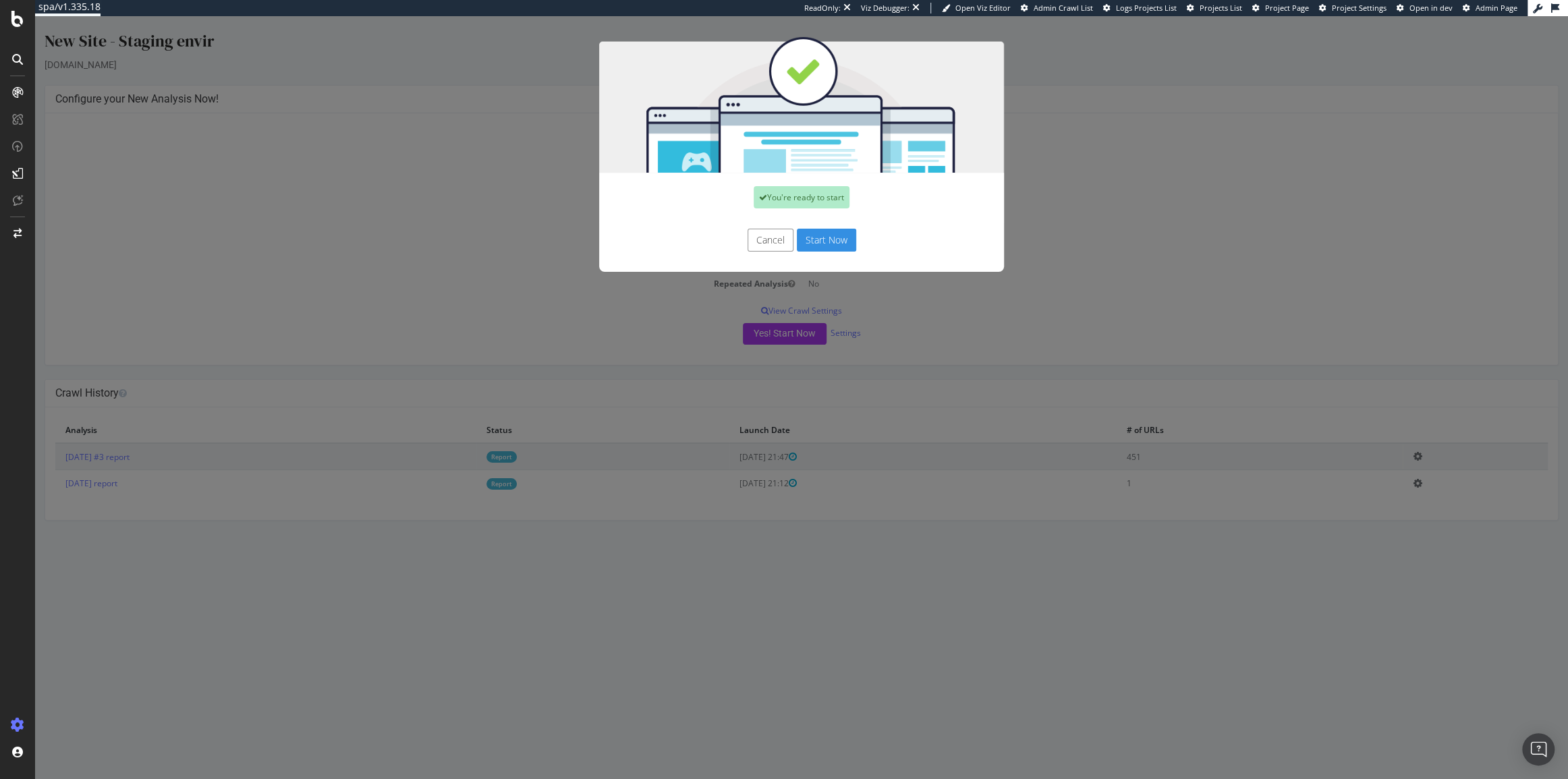
click at [808, 243] on button "Start Now" at bounding box center [826, 240] width 59 height 23
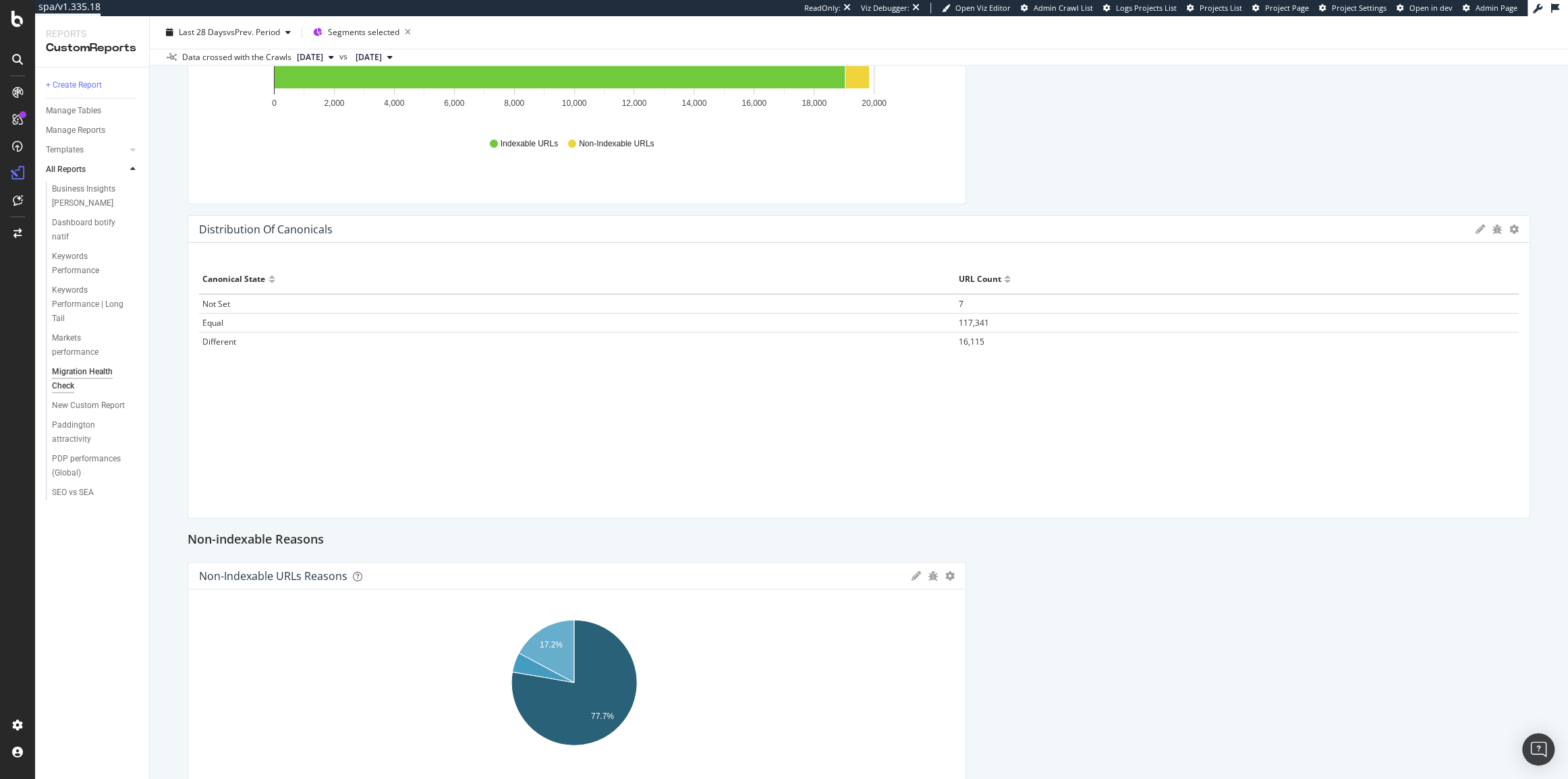
scroll to position [1594, 0]
